Goal: Find specific page/section: Find specific page/section

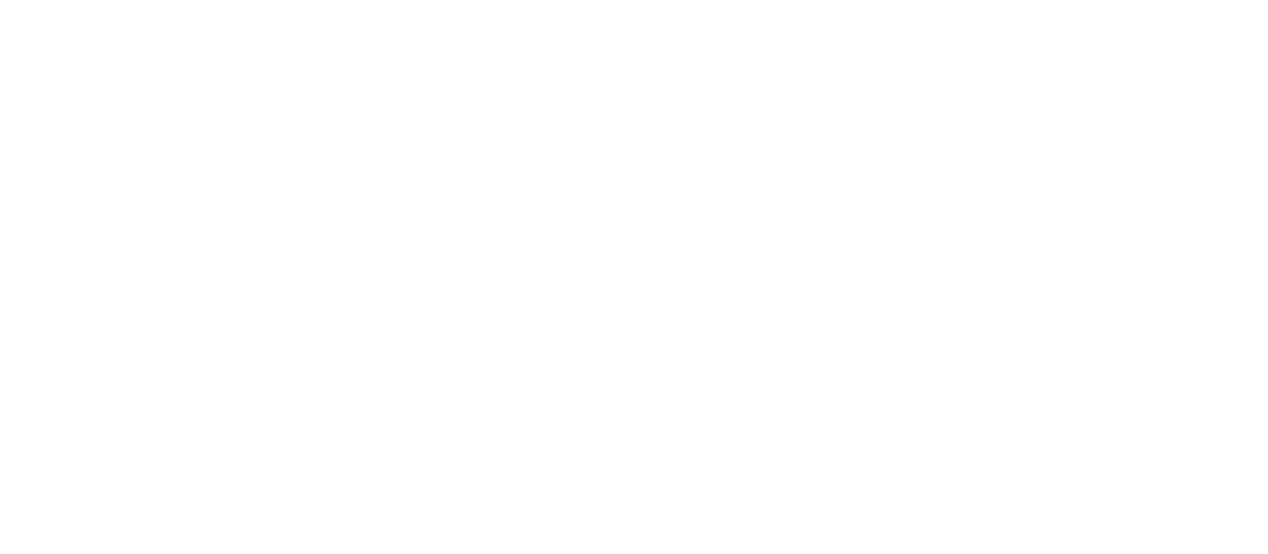
drag, startPoint x: 1083, startPoint y: 24, endPoint x: 1064, endPoint y: 65, distance: 45.7
